Goal: Contribute content

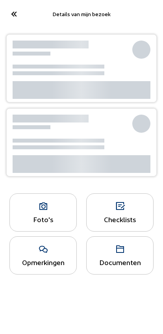
click at [19, 8] on icon at bounding box center [13, 14] width 13 height 14
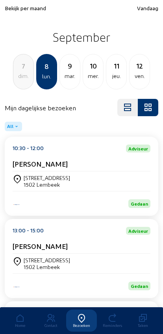
click at [149, 11] on span "Vandaag" at bounding box center [147, 8] width 21 height 7
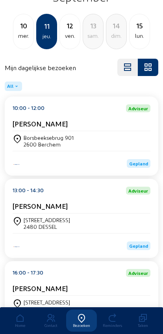
scroll to position [106, 0]
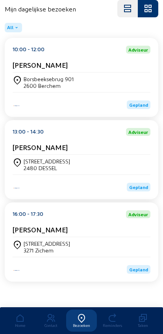
click at [107, 235] on div "[PERSON_NAME]" at bounding box center [82, 231] width 138 height 12
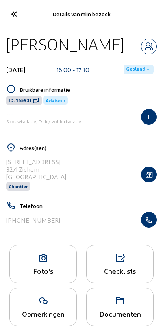
click at [59, 275] on div "Foto's" at bounding box center [43, 271] width 67 height 8
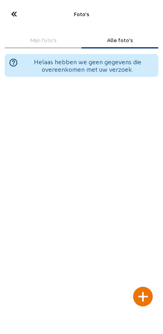
click at [144, 287] on div at bounding box center [143, 297] width 20 height 20
click at [146, 287] on div at bounding box center [143, 297] width 20 height 20
click at [142, 287] on div at bounding box center [143, 297] width 20 height 20
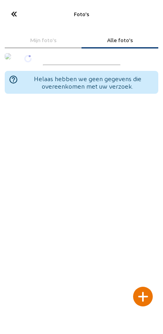
click at [142, 287] on div at bounding box center [143, 297] width 20 height 20
